Goal: Find specific page/section: Find specific page/section

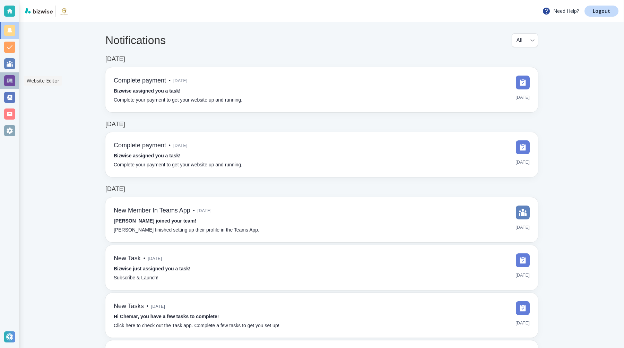
click at [10, 83] on div at bounding box center [9, 80] width 11 height 11
